Goal: Book appointment/travel/reservation

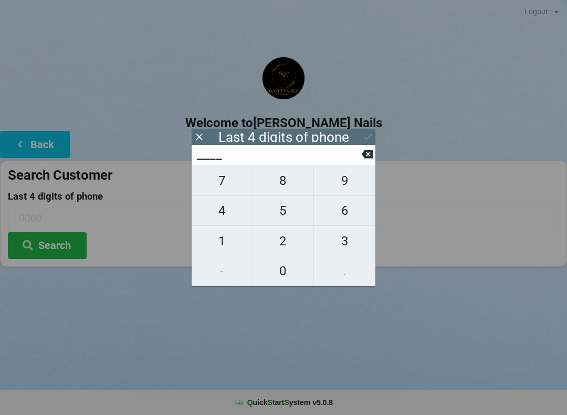
click at [351, 238] on span "3" at bounding box center [344, 241] width 61 height 22
type input "3___"
click at [285, 189] on span "8" at bounding box center [283, 181] width 61 height 22
type input "38__"
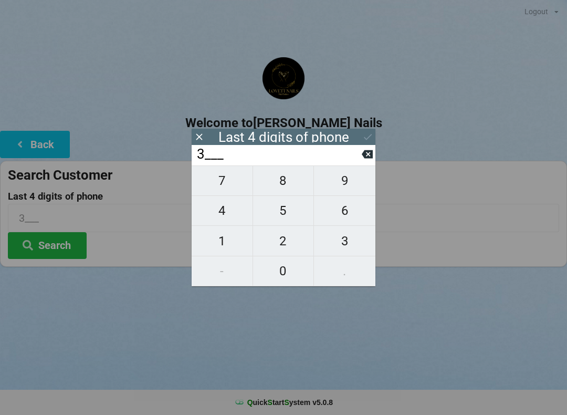
type input "38__"
click at [356, 208] on span "6" at bounding box center [344, 211] width 61 height 22
type input "386_"
click at [294, 235] on span "2" at bounding box center [283, 241] width 61 height 22
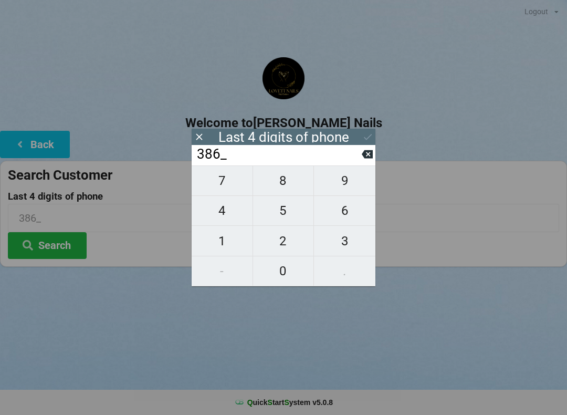
type input "3862"
click at [353, 184] on div "7 8 9 4 5 6 1 2 3 - 0 ." at bounding box center [284, 225] width 184 height 121
click at [291, 212] on div "7 8 9 4 5 6 1 2 3 - 0 ." at bounding box center [284, 225] width 184 height 121
click at [365, 158] on icon at bounding box center [367, 154] width 11 height 8
type input "386_"
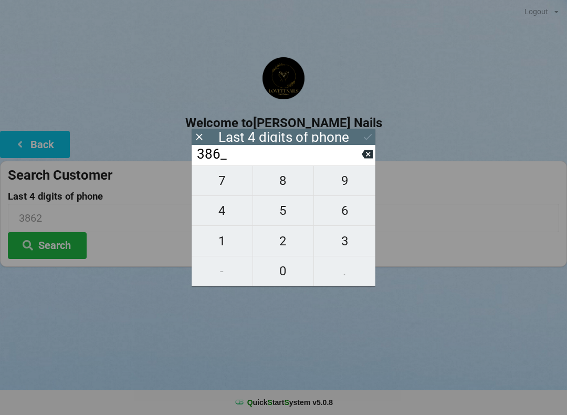
click at [406, 311] on div "Logout Logout Sign-In Welcome to [PERSON_NAME] Nails Back Search Customer Last …" at bounding box center [283, 207] width 567 height 415
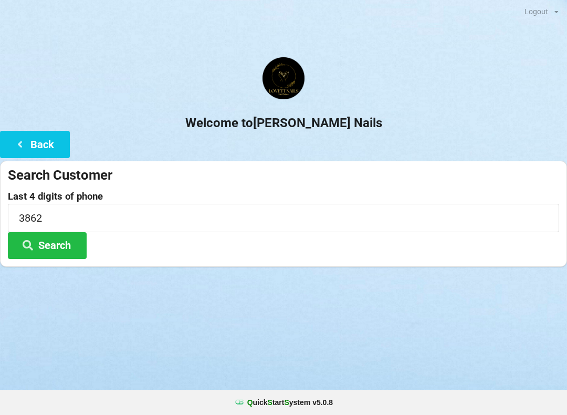
click at [443, 305] on div "Logout Logout Sign-In Welcome to [PERSON_NAME] Nails Back Search Customer Last …" at bounding box center [283, 207] width 567 height 415
click at [46, 247] on button "Search" at bounding box center [47, 245] width 79 height 27
click at [25, 145] on icon at bounding box center [20, 143] width 13 height 9
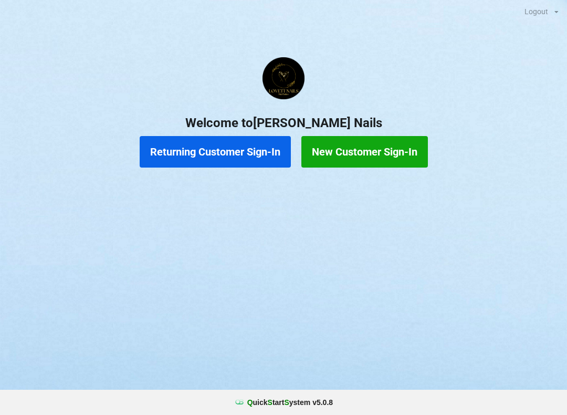
click at [371, 155] on button "New Customer Sign-In" at bounding box center [364, 152] width 127 height 32
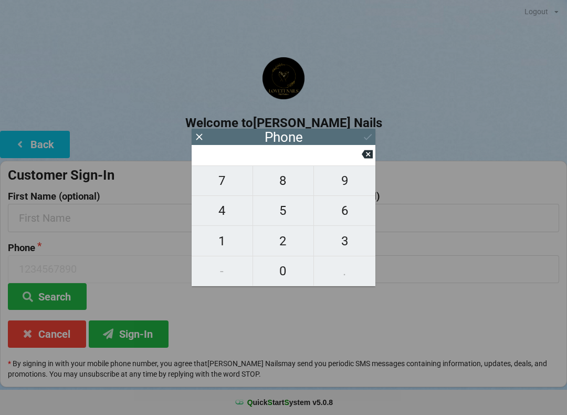
click at [350, 234] on span "3" at bounding box center [344, 241] width 61 height 22
type input "3"
click at [290, 177] on span "8" at bounding box center [283, 181] width 61 height 22
type input "38"
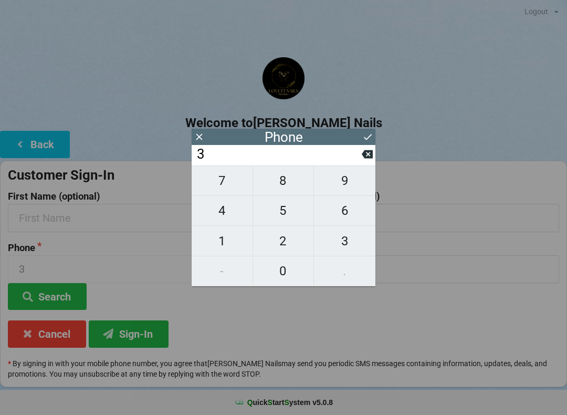
type input "38"
click at [356, 212] on span "6" at bounding box center [344, 211] width 61 height 22
type input "386"
click at [289, 239] on span "2" at bounding box center [283, 241] width 61 height 22
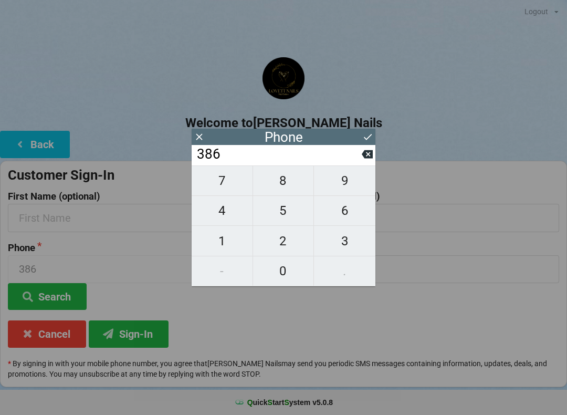
type input "3862"
click at [352, 179] on span "9" at bounding box center [344, 181] width 61 height 22
type input "38629"
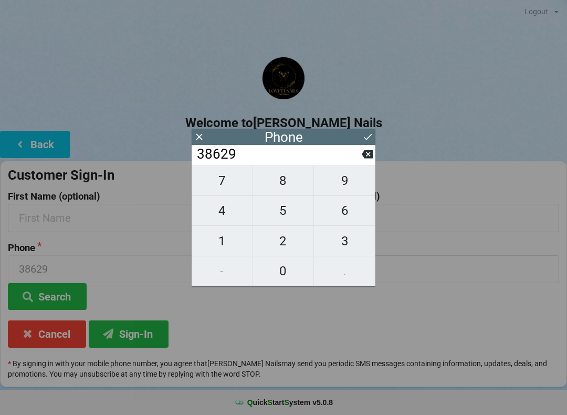
click at [292, 211] on span "5" at bounding box center [283, 211] width 61 height 22
type input "386295"
click at [348, 188] on span "9" at bounding box center [344, 181] width 61 height 22
type input "3862959"
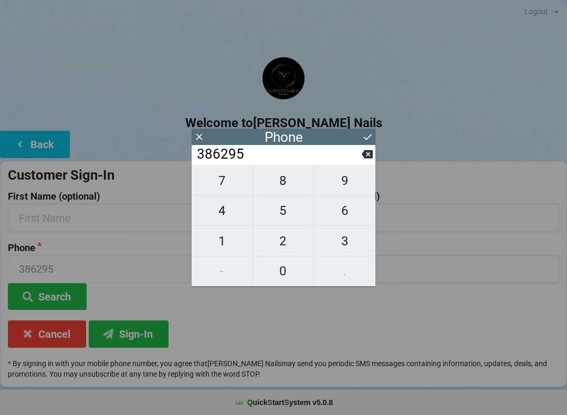
type input "3862959"
click at [286, 270] on span "0" at bounding box center [283, 271] width 61 height 22
type input "38629590"
click at [226, 186] on span "7" at bounding box center [222, 181] width 61 height 22
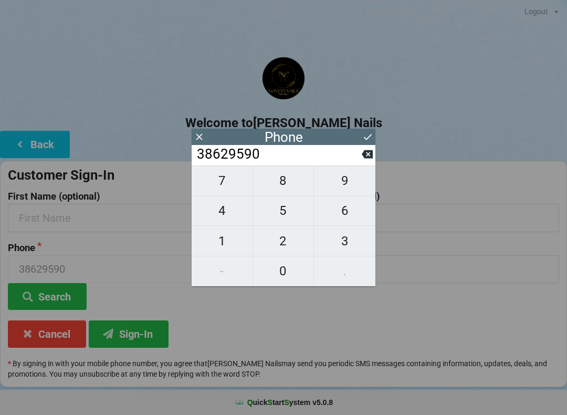
type input "386295907"
click at [351, 245] on span "3" at bounding box center [344, 241] width 61 height 22
type input "3862959073"
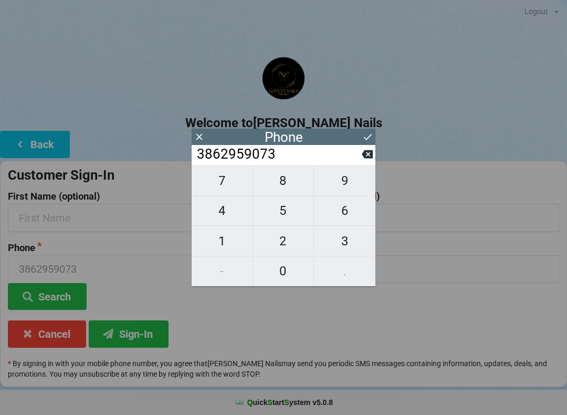
click at [128, 338] on button "Sign-In" at bounding box center [129, 333] width 80 height 27
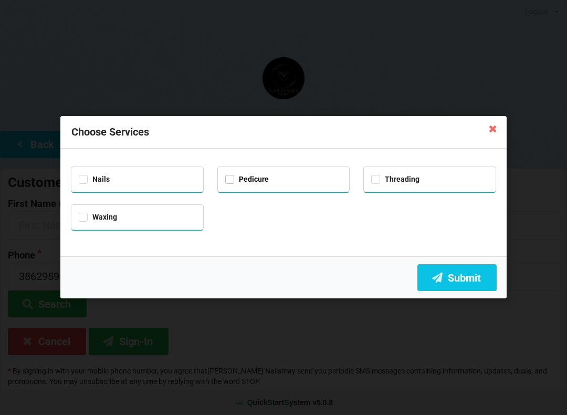
click at [232, 180] on label "Pedicure" at bounding box center [247, 179] width 44 height 9
checkbox input "true"
click at [442, 279] on icon at bounding box center [437, 277] width 13 height 9
